Goal: Task Accomplishment & Management: Use online tool/utility

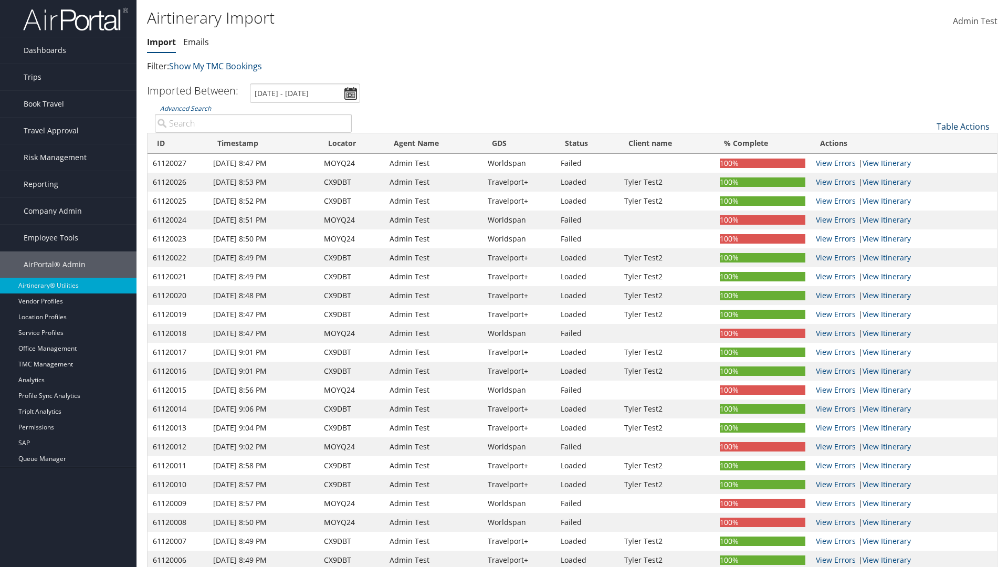
click at [963, 127] on link "Table Actions" at bounding box center [963, 127] width 53 height 12
click at [928, 143] on link "Refresh" at bounding box center [928, 143] width 138 height 18
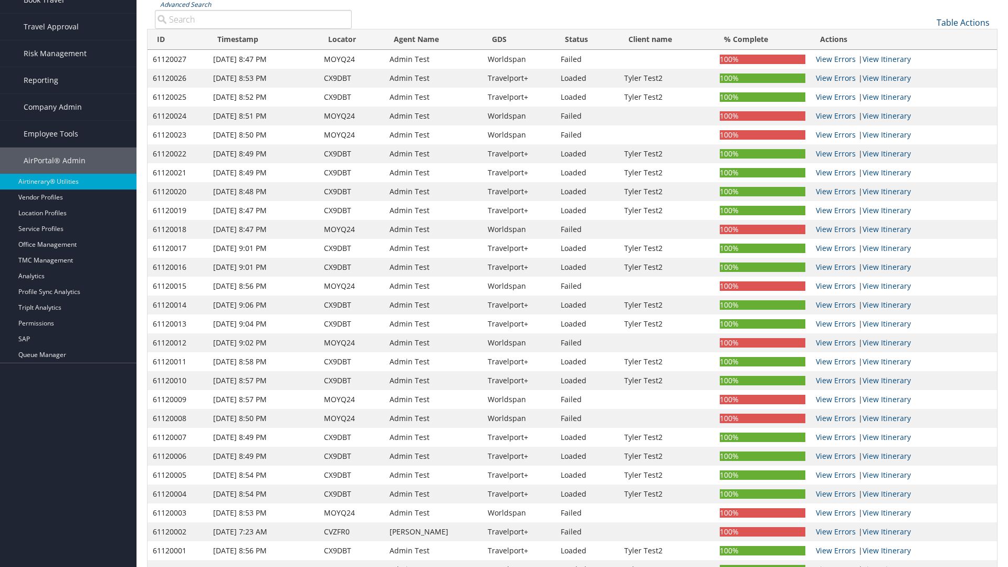
click at [185, 4] on link "Advanced Search" at bounding box center [185, 4] width 51 height 9
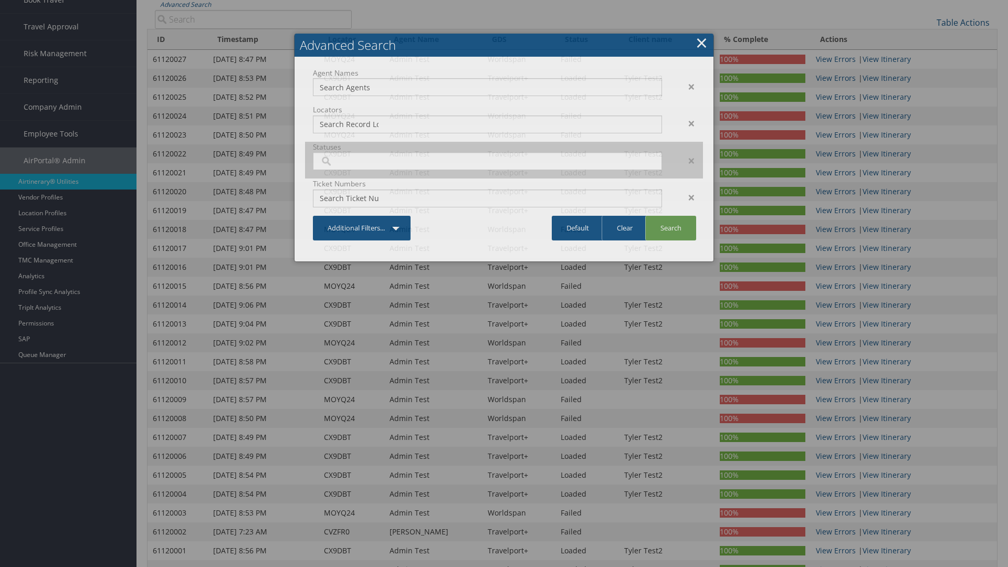
click at [349, 166] on input "search" at bounding box center [349, 161] width 59 height 11
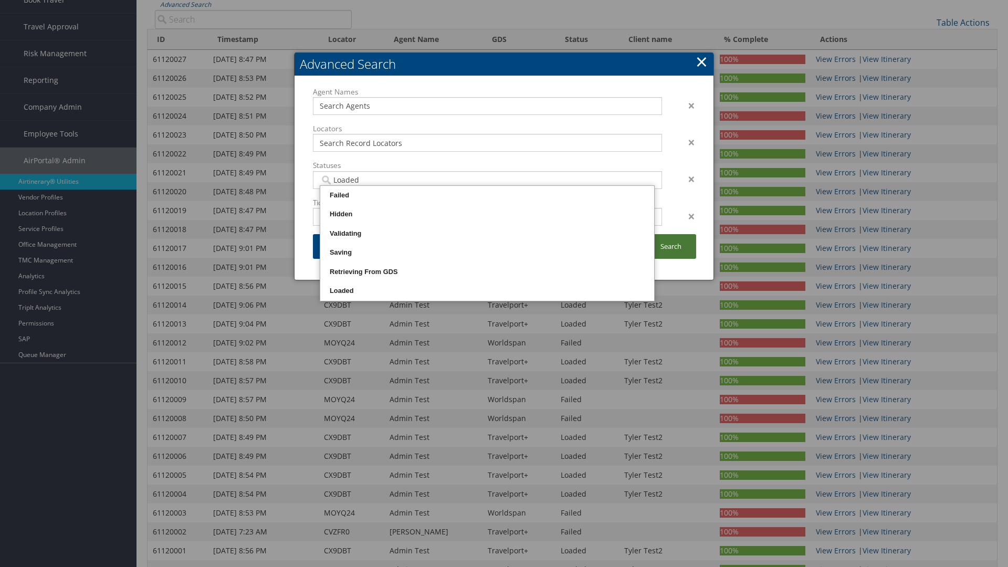
type input "Loaded"
click at [671, 246] on link "Search" at bounding box center [671, 246] width 51 height 25
type input "Loaded"
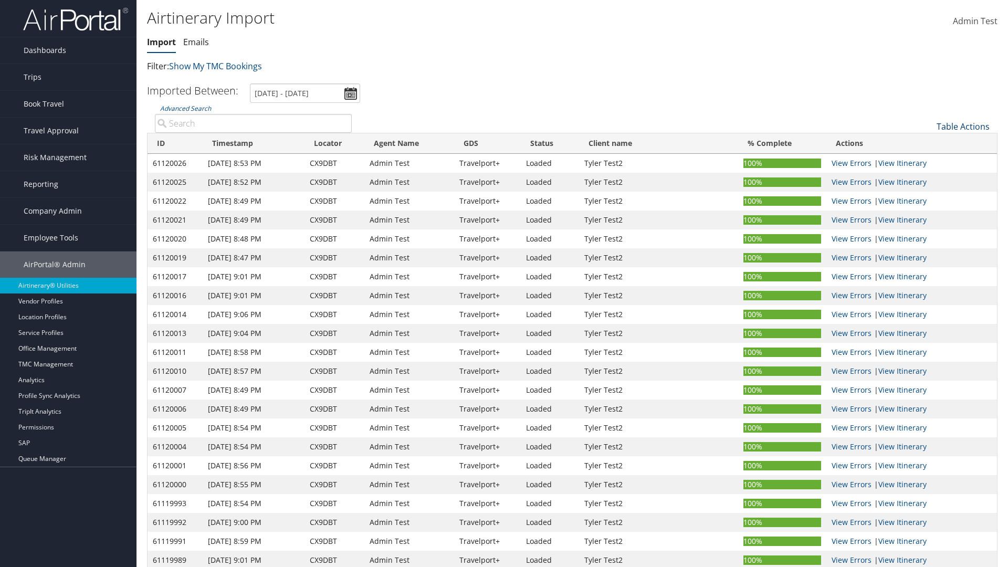
click at [963, 127] on link "Table Actions" at bounding box center [963, 127] width 53 height 12
click at [928, 161] on link "Import Itinerary" at bounding box center [928, 161] width 138 height 18
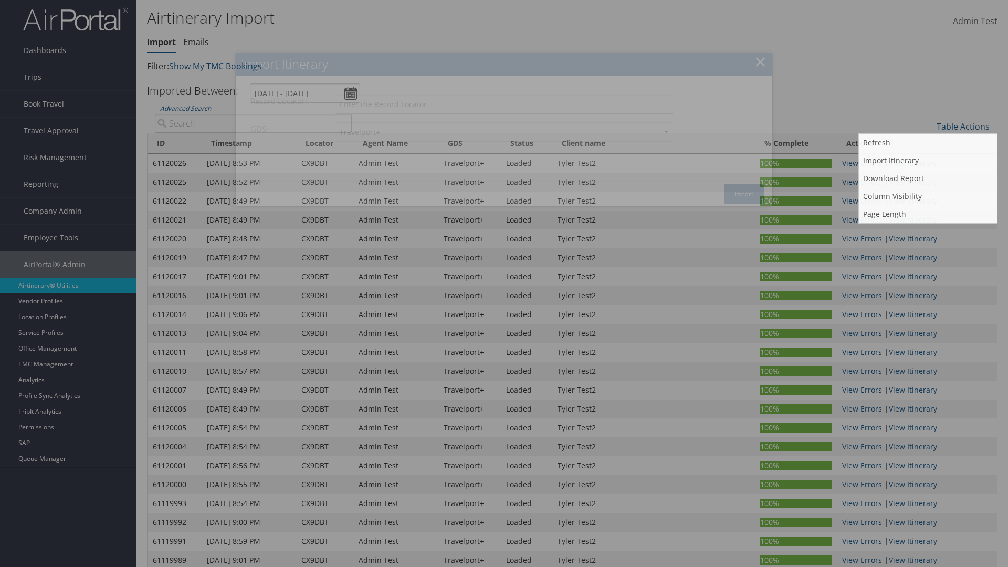
click at [504, 104] on input "Record Locator:" at bounding box center [504, 104] width 338 height 19
type input "CX9DBT"
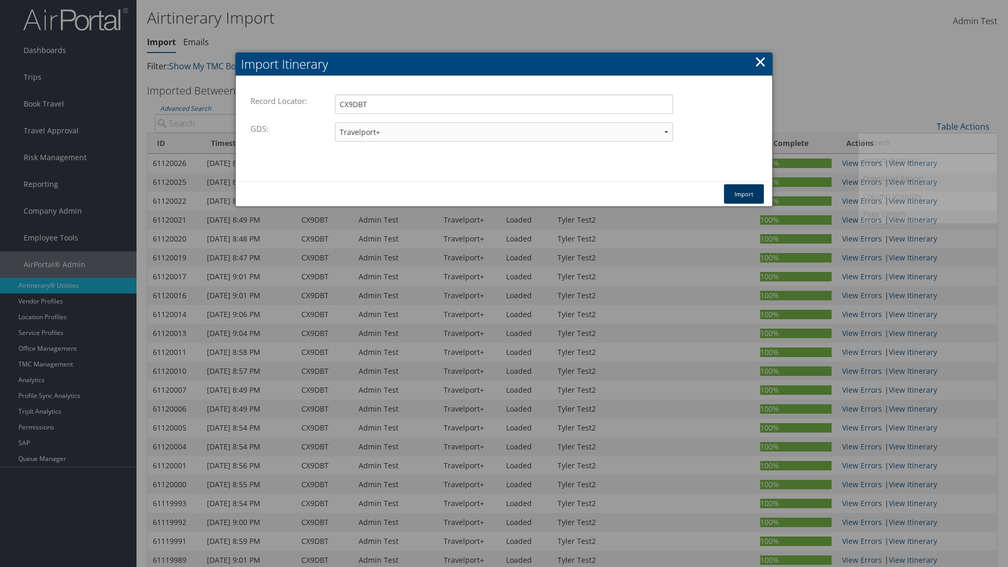
click at [744, 194] on button "Import" at bounding box center [744, 193] width 40 height 19
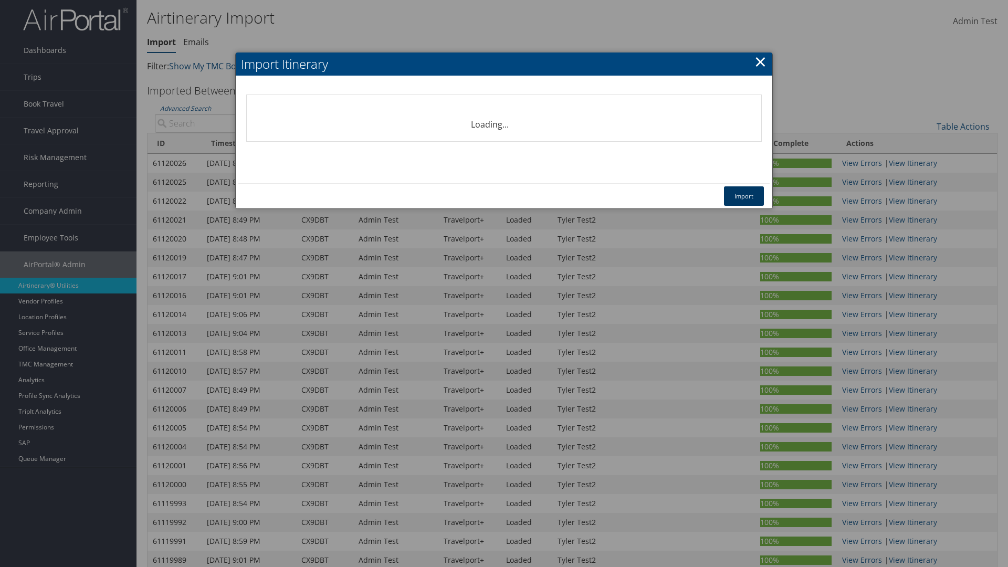
select select "1P"
